Goal: Task Accomplishment & Management: Complete application form

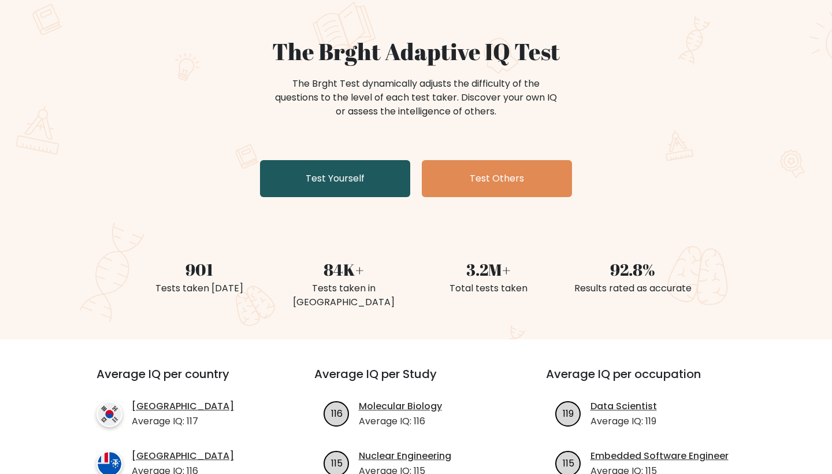
scroll to position [86, 0]
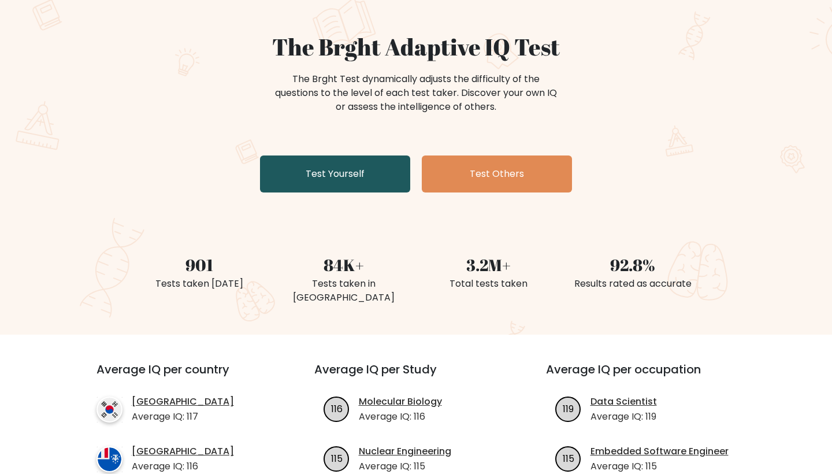
click at [350, 173] on link "Test Yourself" at bounding box center [335, 173] width 150 height 37
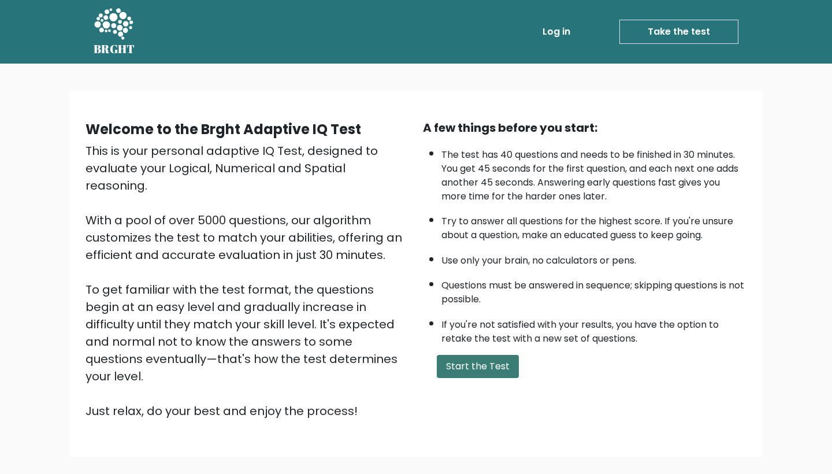
click at [466, 355] on button "Start the Test" at bounding box center [478, 366] width 82 height 23
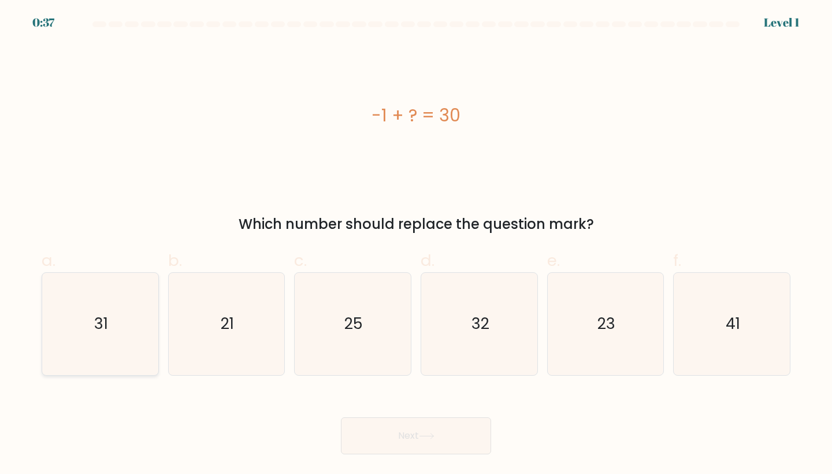
click at [116, 311] on icon "31" at bounding box center [100, 324] width 102 height 102
click at [416, 244] on input "a. 31" at bounding box center [416, 241] width 1 height 8
radio input "true"
click at [392, 432] on button "Next" at bounding box center [416, 435] width 150 height 37
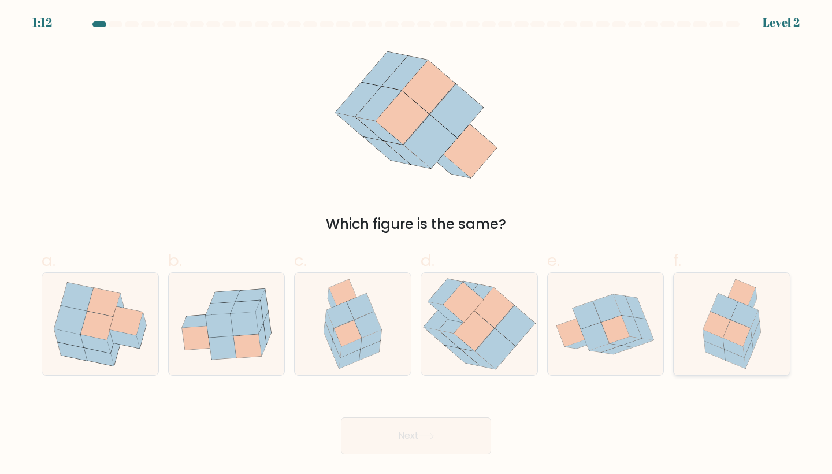
click at [732, 317] on icon at bounding box center [744, 315] width 27 height 26
click at [417, 244] on input "f." at bounding box center [416, 241] width 1 height 8
radio input "true"
click at [431, 432] on button "Next" at bounding box center [416, 435] width 150 height 37
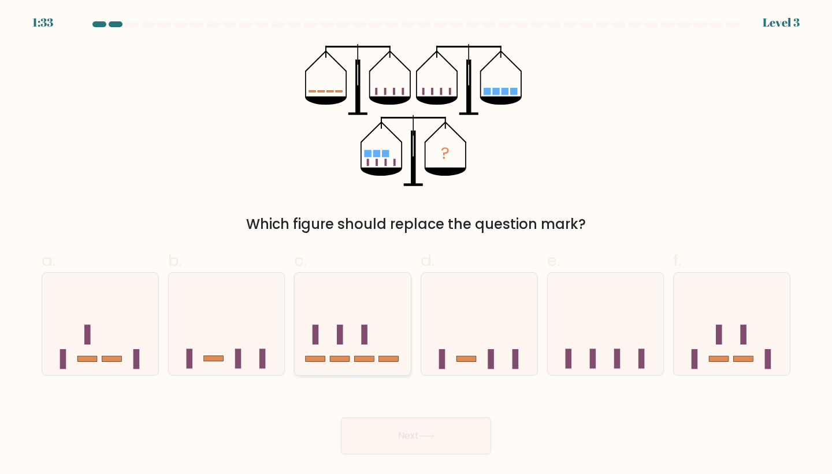
click at [366, 329] on rect at bounding box center [364, 335] width 6 height 20
click at [416, 244] on input "c." at bounding box center [416, 241] width 1 height 8
radio input "true"
click at [443, 440] on button "Next" at bounding box center [416, 435] width 150 height 37
click at [376, 439] on button "Next" at bounding box center [416, 435] width 150 height 37
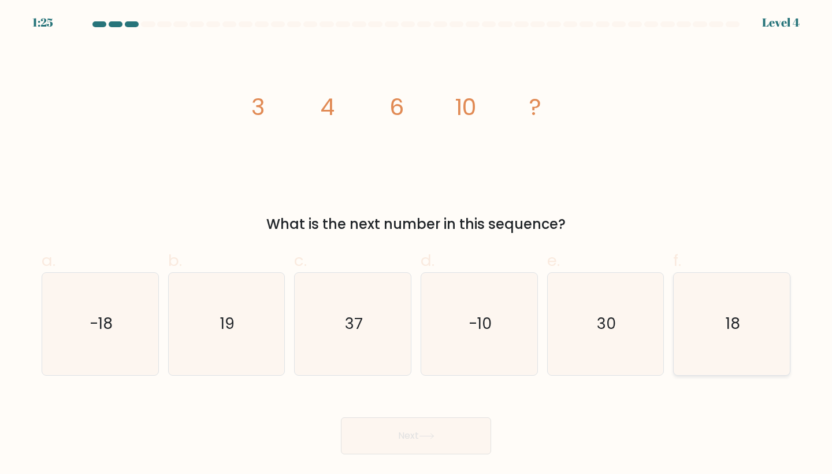
click at [744, 318] on icon "18" at bounding box center [732, 324] width 102 height 102
click at [417, 244] on input "f. 18" at bounding box center [416, 241] width 1 height 8
radio input "true"
click at [414, 448] on button "Next" at bounding box center [416, 435] width 150 height 37
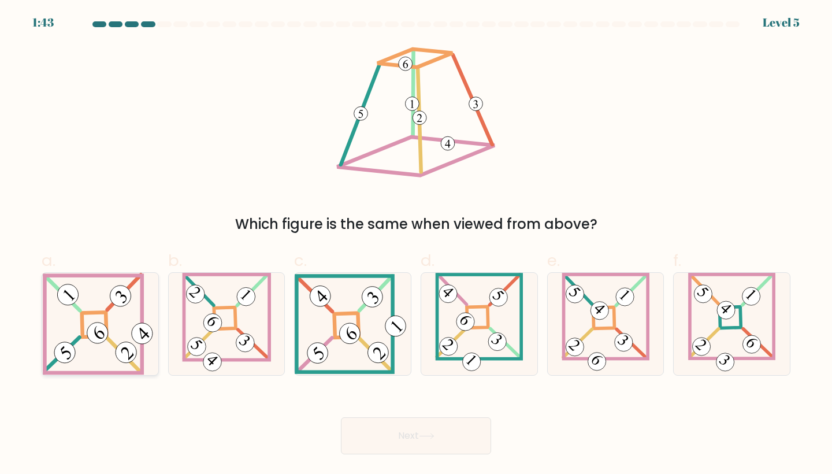
click at [92, 321] on icon at bounding box center [100, 324] width 114 height 102
click at [416, 244] on input "a." at bounding box center [416, 241] width 1 height 8
radio input "true"
drag, startPoint x: 418, startPoint y: 432, endPoint x: 400, endPoint y: 265, distance: 167.9
click at [400, 265] on form at bounding box center [416, 237] width 832 height 433
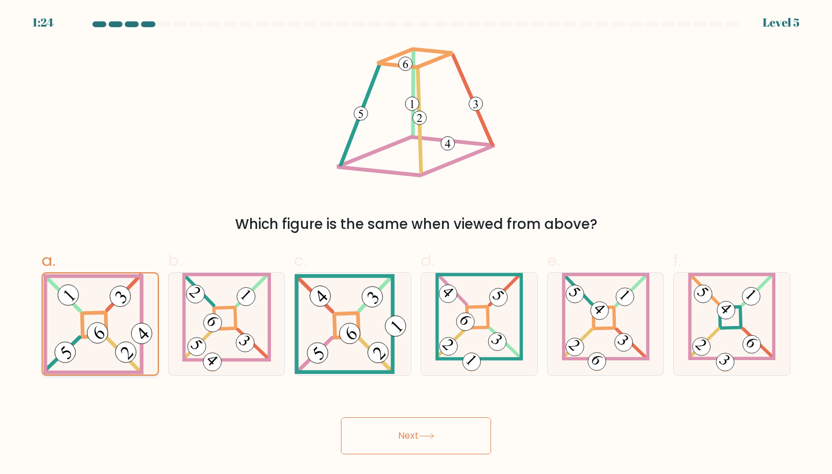
click at [88, 350] on icon at bounding box center [99, 323] width 113 height 101
click at [416, 244] on input "a." at bounding box center [416, 241] width 1 height 8
click at [414, 440] on button "Next" at bounding box center [416, 435] width 150 height 37
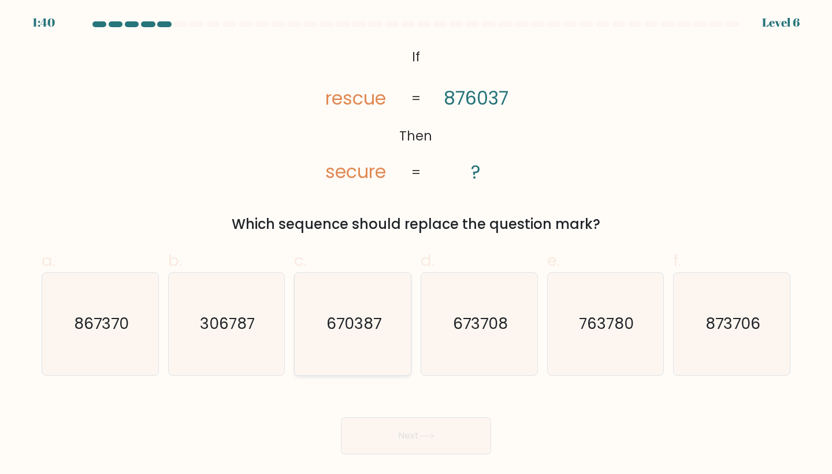
click at [354, 308] on icon "670387" at bounding box center [353, 324] width 102 height 102
click at [416, 244] on input "c. 670387" at bounding box center [416, 241] width 1 height 8
radio input "true"
click at [416, 439] on button "Next" at bounding box center [416, 435] width 150 height 37
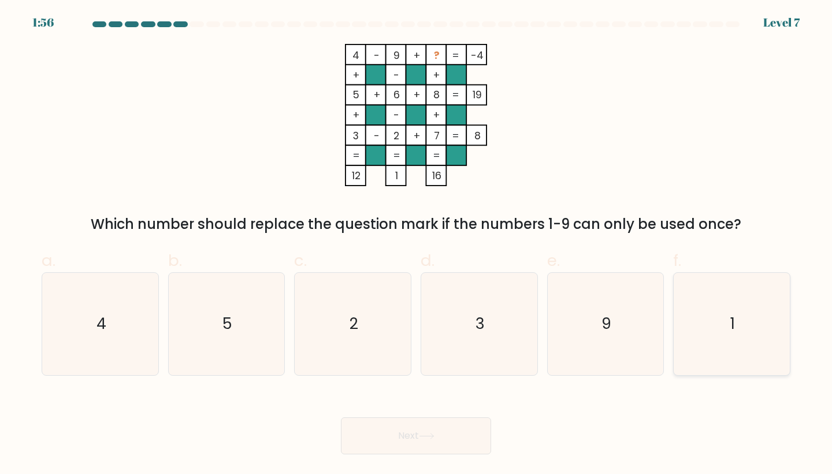
click at [730, 306] on icon "1" at bounding box center [732, 324] width 102 height 102
click at [417, 244] on input "f. 1" at bounding box center [416, 241] width 1 height 8
radio input "true"
click at [429, 439] on icon at bounding box center [427, 436] width 16 height 6
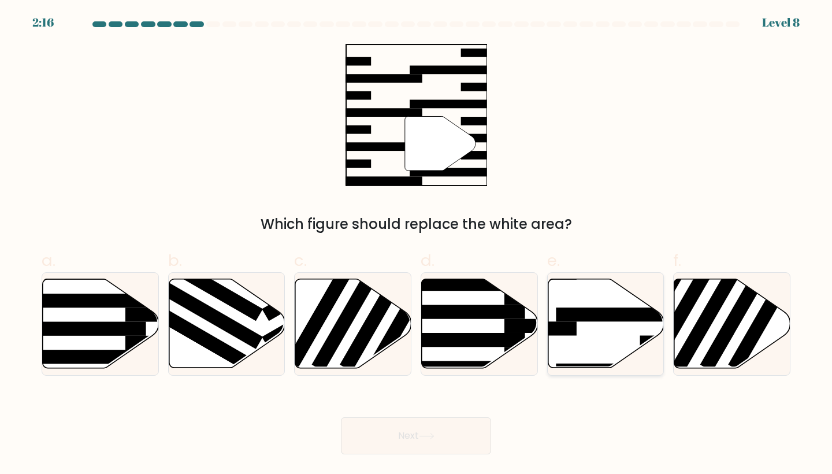
click at [578, 328] on icon at bounding box center [606, 323] width 116 height 89
click at [417, 244] on input "e." at bounding box center [416, 241] width 1 height 8
radio input "true"
click at [415, 436] on button "Next" at bounding box center [416, 435] width 150 height 37
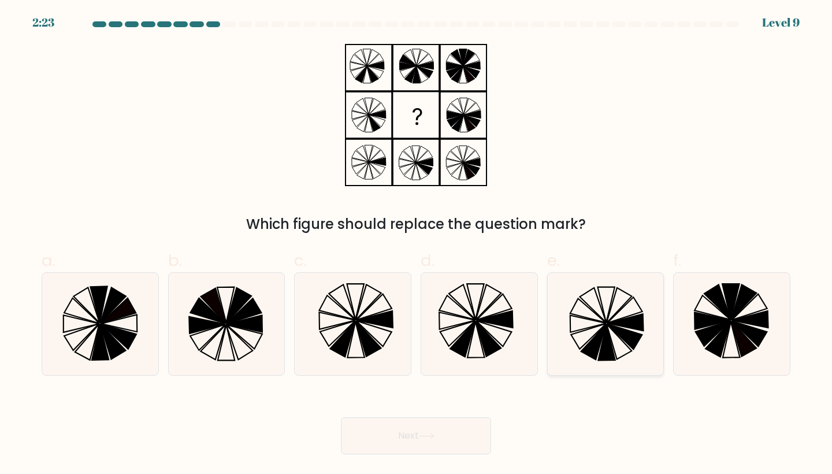
click at [629, 321] on icon at bounding box center [625, 322] width 36 height 17
click at [417, 244] on input "e." at bounding box center [416, 241] width 1 height 8
radio input "true"
click at [397, 436] on button "Next" at bounding box center [416, 435] width 150 height 37
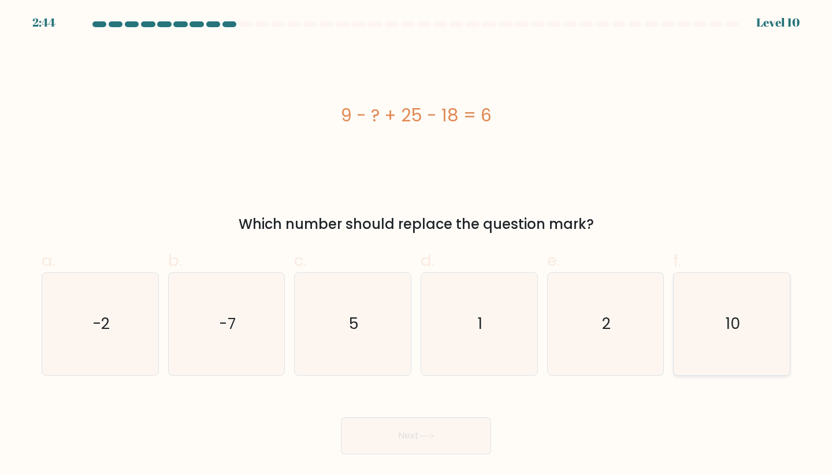
click at [685, 340] on icon "10" at bounding box center [732, 324] width 102 height 102
click at [417, 244] on input "f. 10" at bounding box center [416, 241] width 1 height 8
radio input "true"
click at [447, 435] on button "Next" at bounding box center [416, 435] width 150 height 37
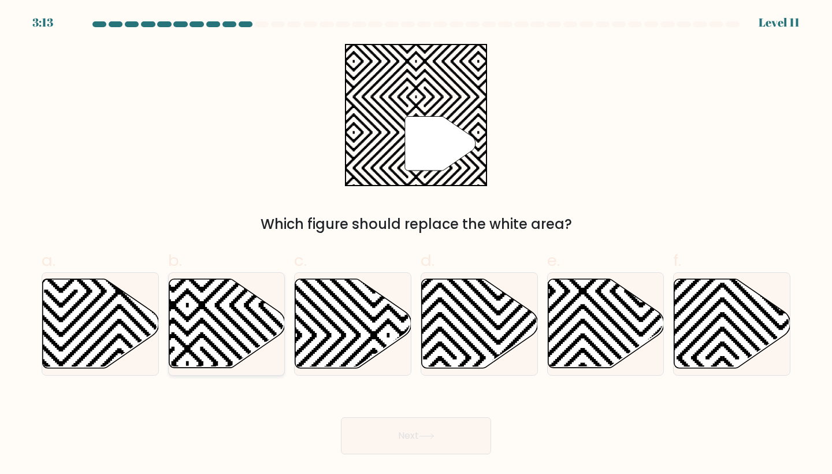
click at [201, 318] on icon at bounding box center [227, 323] width 116 height 89
click at [416, 244] on input "b." at bounding box center [416, 241] width 1 height 8
radio input "true"
click at [389, 427] on button "Next" at bounding box center [416, 435] width 150 height 37
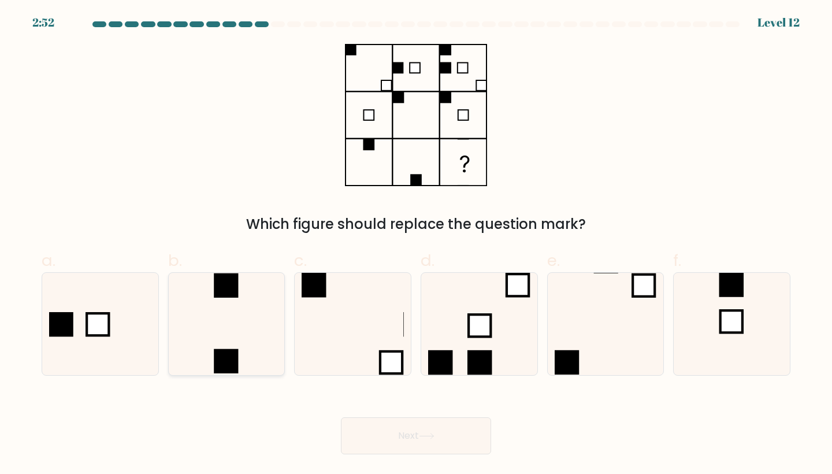
click at [243, 343] on icon at bounding box center [227, 324] width 102 height 102
click at [416, 244] on input "b." at bounding box center [416, 241] width 1 height 8
radio input "true"
click at [431, 431] on button "Next" at bounding box center [416, 435] width 150 height 37
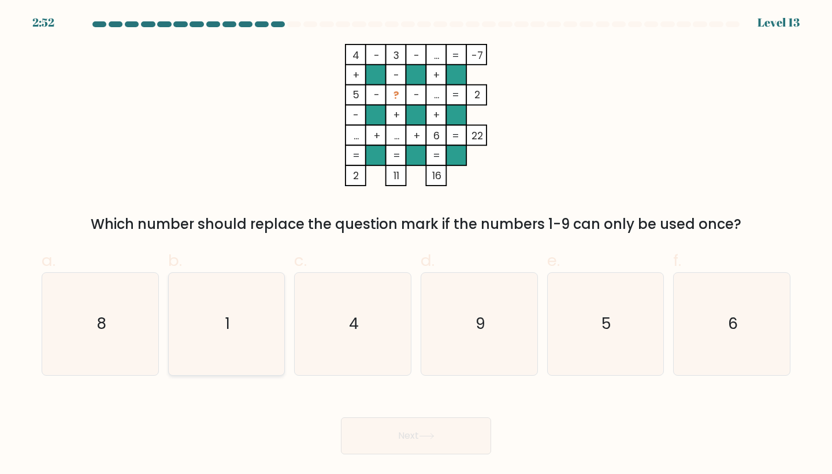
click at [236, 324] on icon "1" at bounding box center [227, 324] width 102 height 102
click at [416, 244] on input "b. 1" at bounding box center [416, 241] width 1 height 8
radio input "true"
click at [403, 435] on button "Next" at bounding box center [416, 435] width 150 height 37
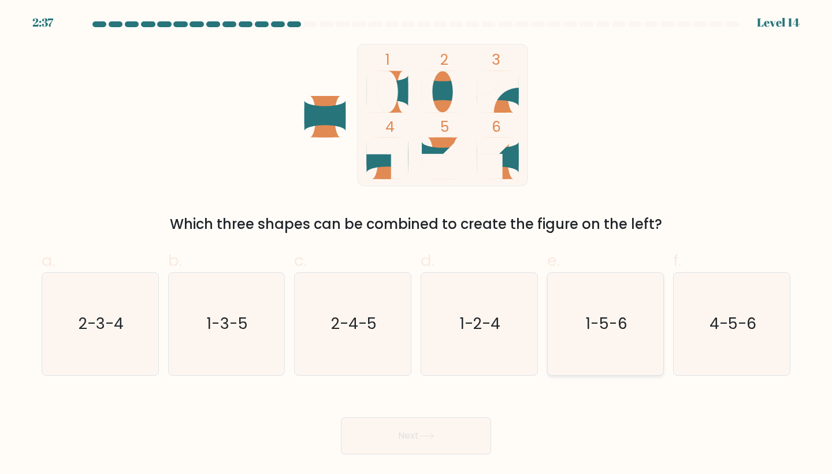
click at [616, 335] on icon "1-5-6" at bounding box center [606, 324] width 102 height 102
click at [417, 244] on input "e. 1-5-6" at bounding box center [416, 241] width 1 height 8
radio input "true"
click at [428, 444] on button "Next" at bounding box center [416, 435] width 150 height 37
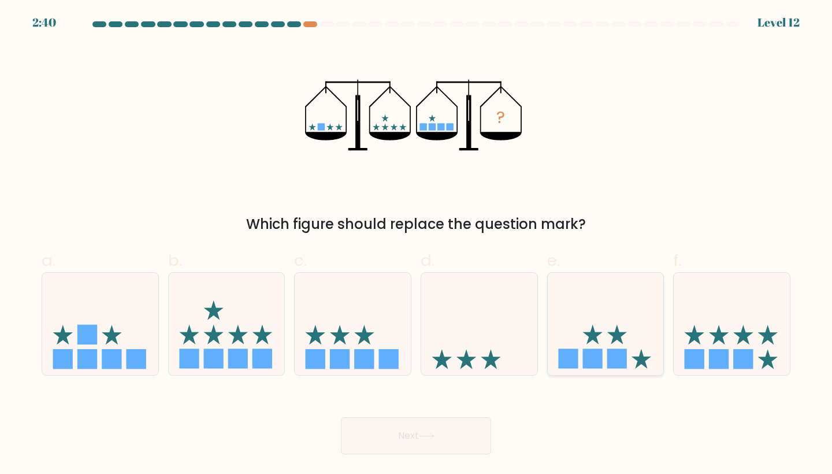
click at [609, 336] on icon at bounding box center [606, 324] width 116 height 96
click at [417, 244] on input "e." at bounding box center [416, 241] width 1 height 8
radio input "true"
click at [435, 437] on icon at bounding box center [427, 436] width 16 height 6
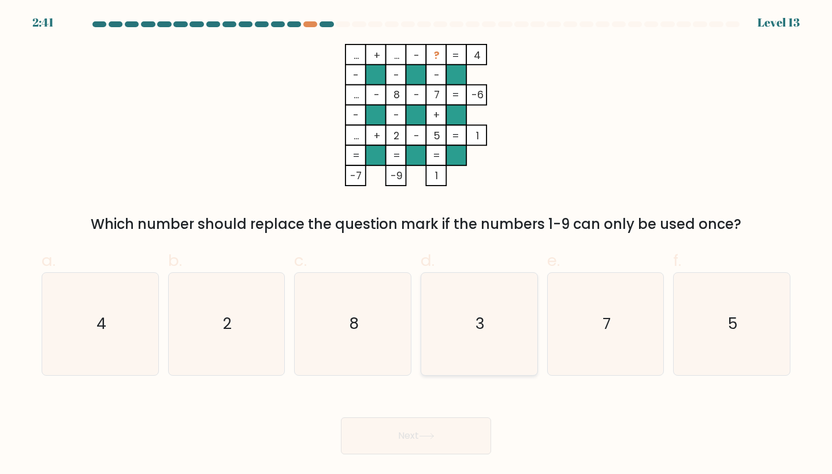
click at [474, 293] on icon "3" at bounding box center [479, 324] width 102 height 102
click at [417, 244] on input "d. 3" at bounding box center [416, 241] width 1 height 8
radio input "true"
click at [403, 427] on button "Next" at bounding box center [416, 435] width 150 height 37
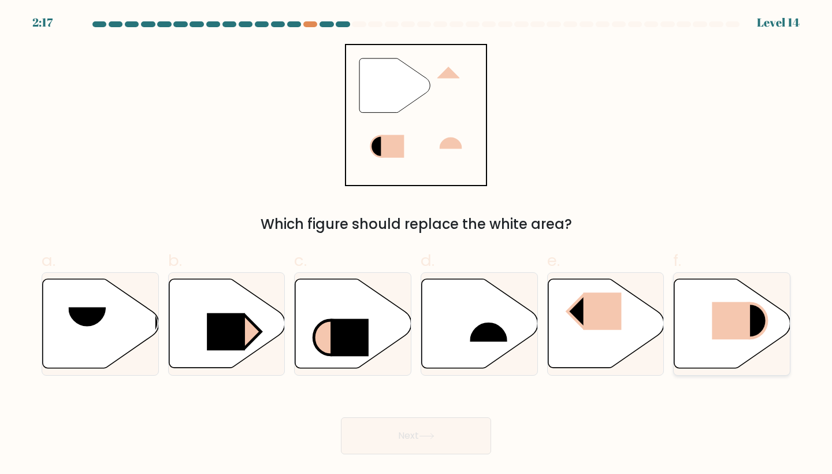
click at [733, 325] on rect at bounding box center [732, 321] width 38 height 38
click at [417, 244] on input "f." at bounding box center [416, 241] width 1 height 8
radio input "true"
click at [439, 433] on button "Next" at bounding box center [416, 435] width 150 height 37
click at [409, 429] on button "Next" at bounding box center [416, 435] width 150 height 37
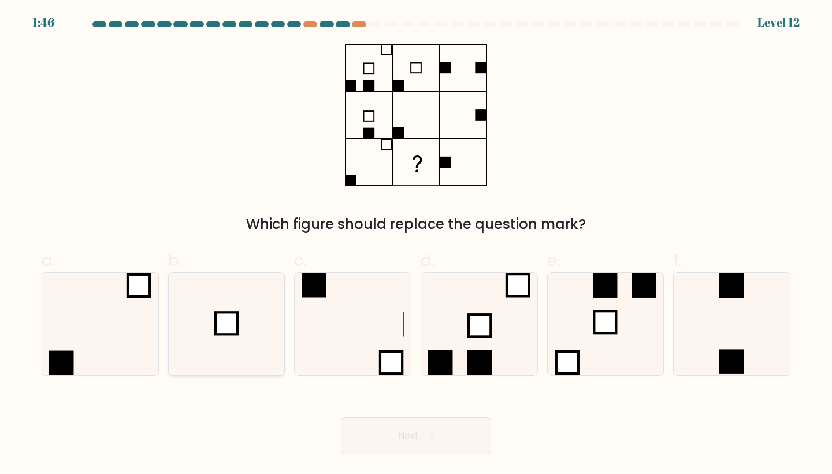
click at [246, 332] on icon at bounding box center [227, 324] width 102 height 102
click at [416, 244] on input "b." at bounding box center [416, 241] width 1 height 8
radio input "true"
click at [390, 439] on button "Next" at bounding box center [416, 435] width 150 height 37
click at [390, 428] on button "Next" at bounding box center [416, 435] width 150 height 37
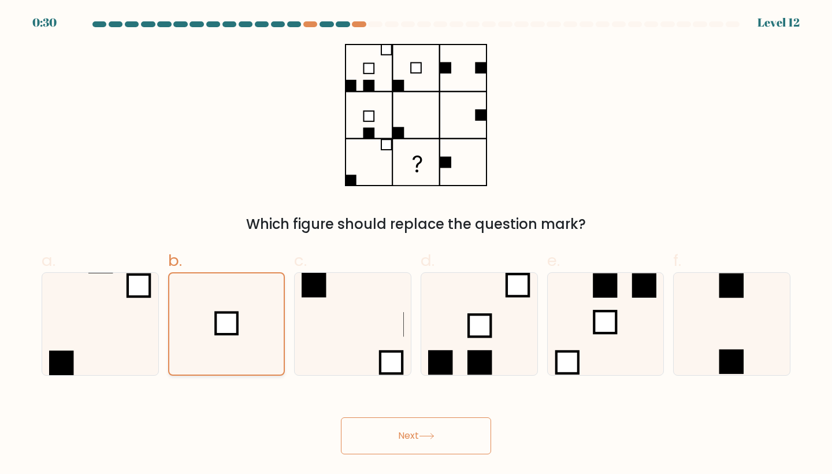
click at [228, 306] on icon at bounding box center [226, 323] width 101 height 101
click at [416, 244] on input "b." at bounding box center [416, 241] width 1 height 8
click at [414, 436] on button "Next" at bounding box center [416, 435] width 150 height 37
click at [358, 329] on icon at bounding box center [353, 324] width 102 height 102
click at [416, 244] on input "c." at bounding box center [416, 241] width 1 height 8
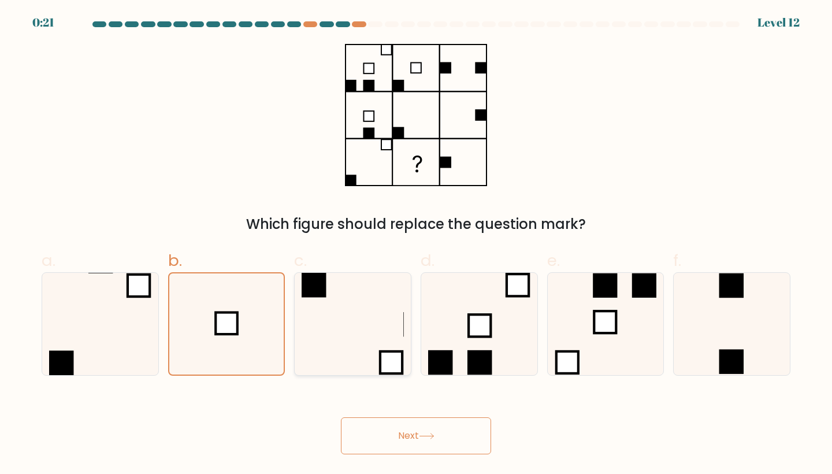
radio input "true"
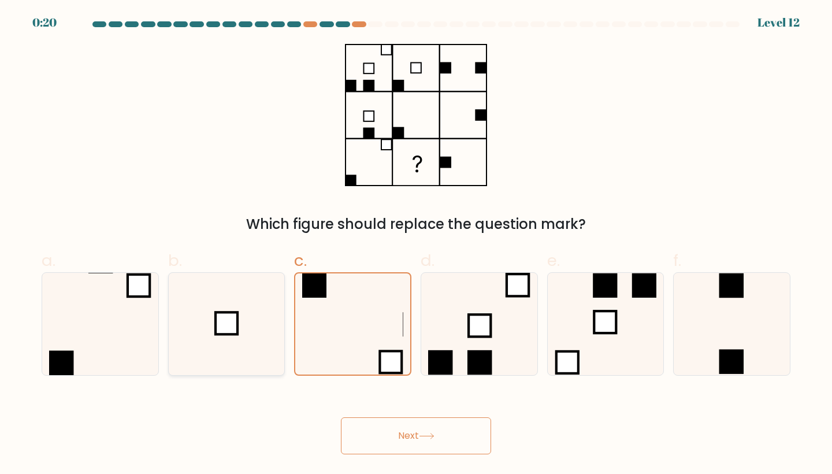
click at [217, 339] on icon at bounding box center [227, 324] width 102 height 102
click at [416, 244] on input "b." at bounding box center [416, 241] width 1 height 8
radio input "true"
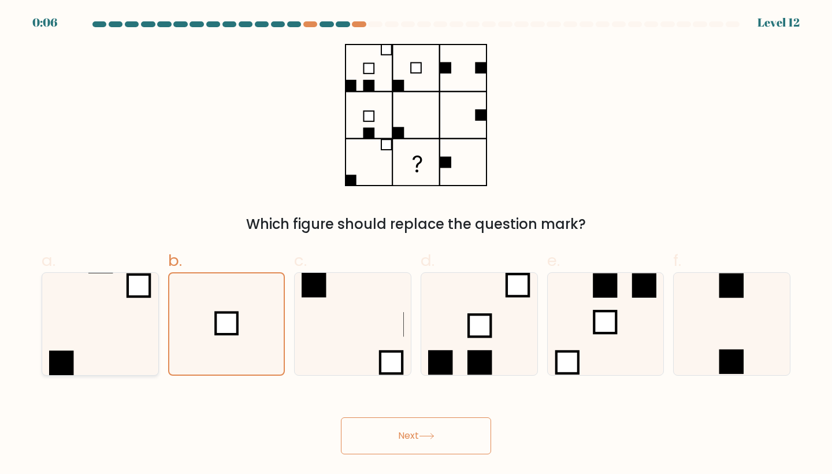
click at [131, 334] on icon at bounding box center [100, 324] width 102 height 102
click at [416, 244] on input "a." at bounding box center [416, 241] width 1 height 8
radio input "true"
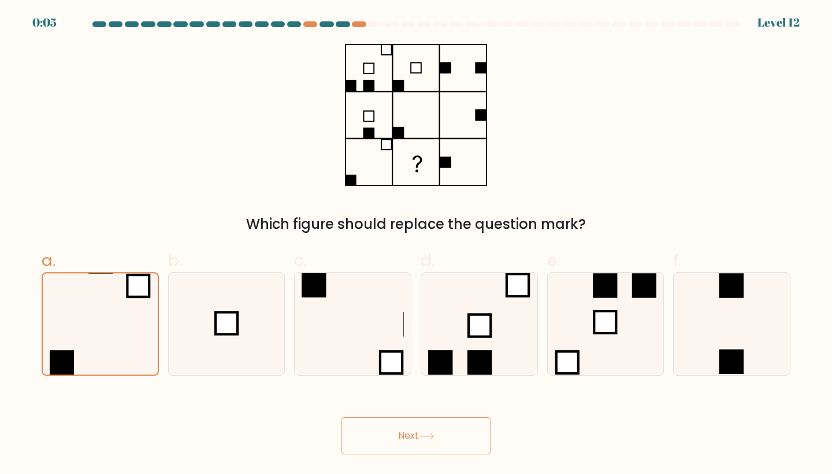
click at [380, 430] on button "Next" at bounding box center [416, 435] width 150 height 37
click at [214, 313] on icon at bounding box center [227, 324] width 102 height 102
click at [416, 244] on input "b." at bounding box center [416, 241] width 1 height 8
radio input "true"
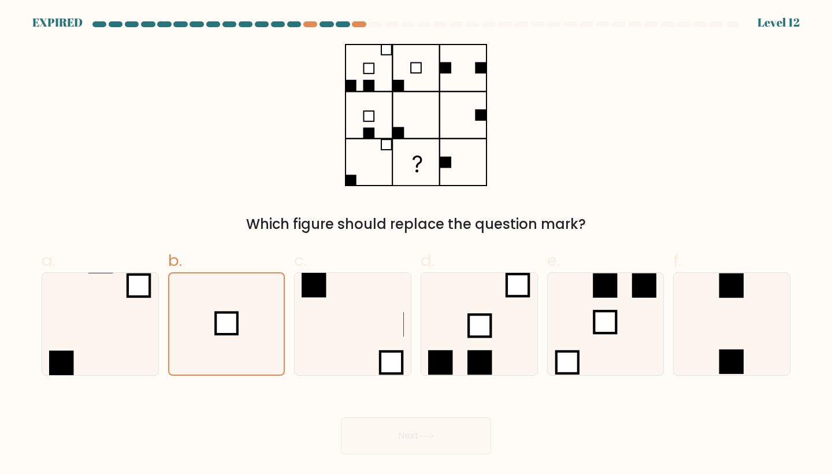
click at [400, 431] on div "Next" at bounding box center [416, 422] width 763 height 65
